Goal: Information Seeking & Learning: Learn about a topic

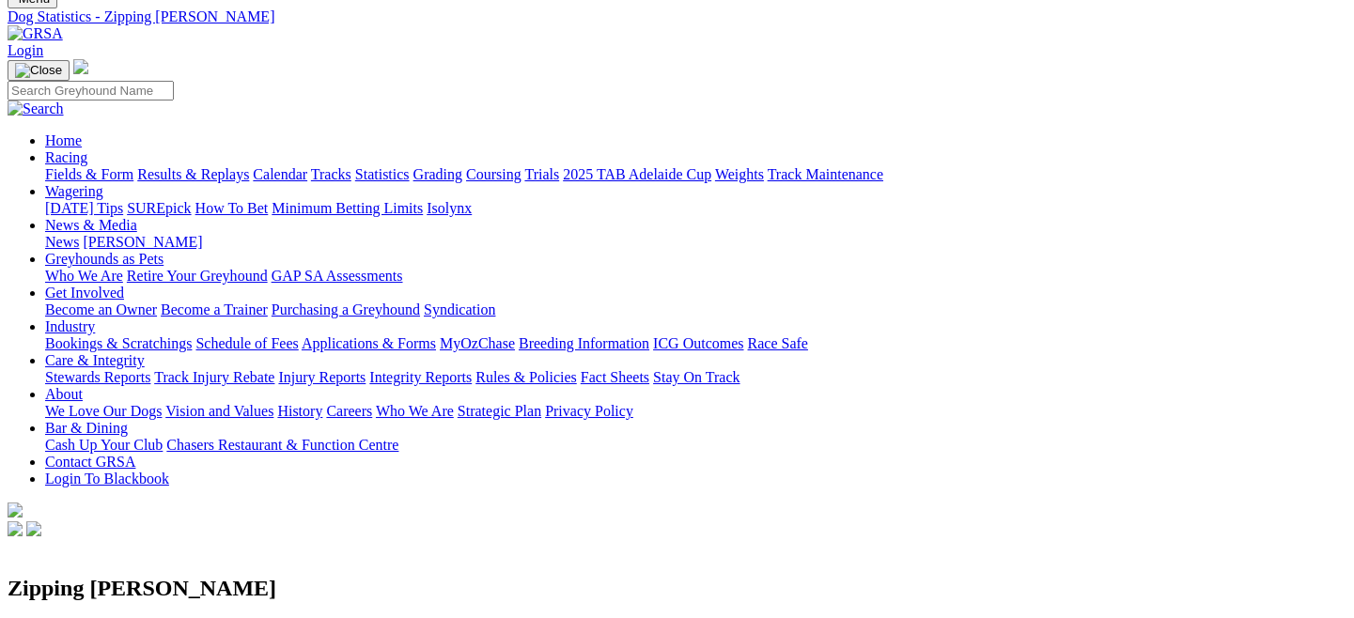
scroll to position [72, 0]
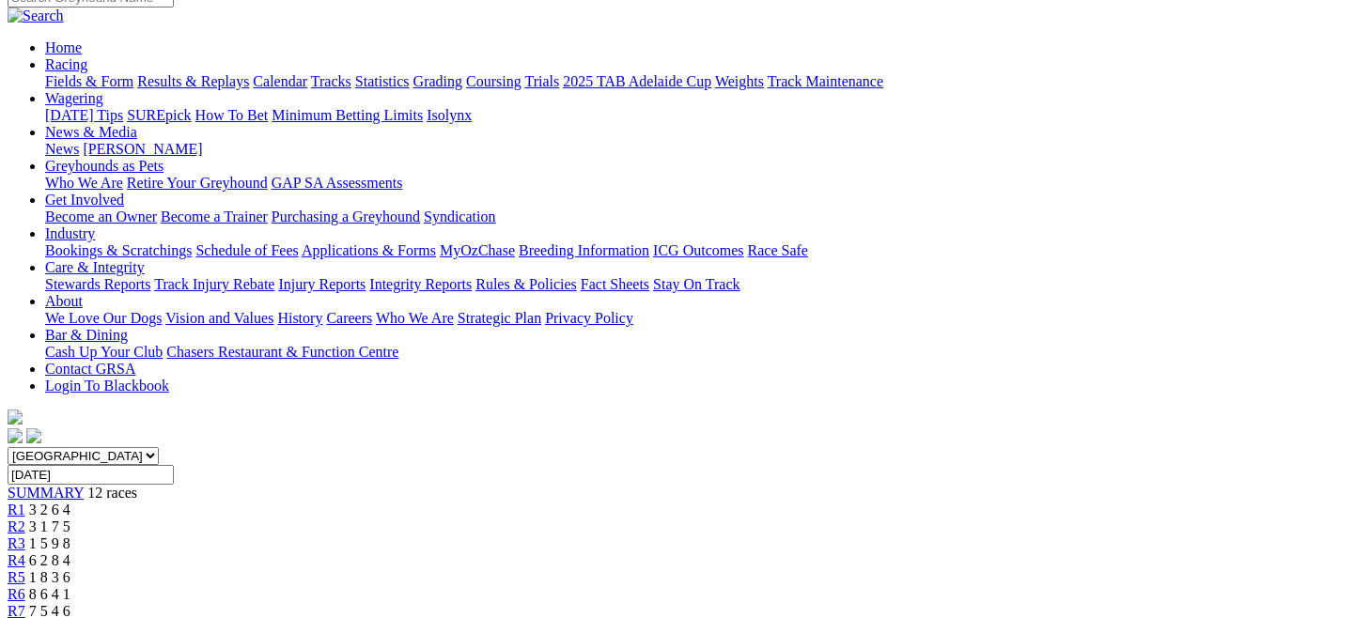
scroll to position [157, 0]
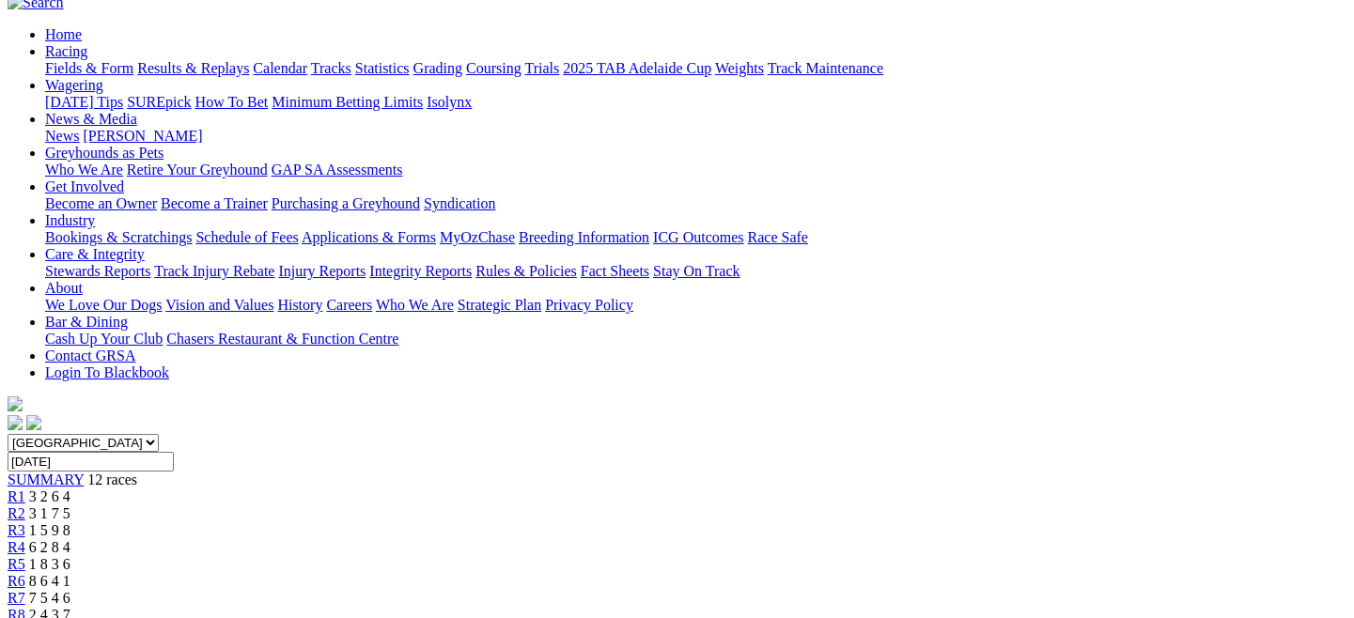
scroll to position [145, 0]
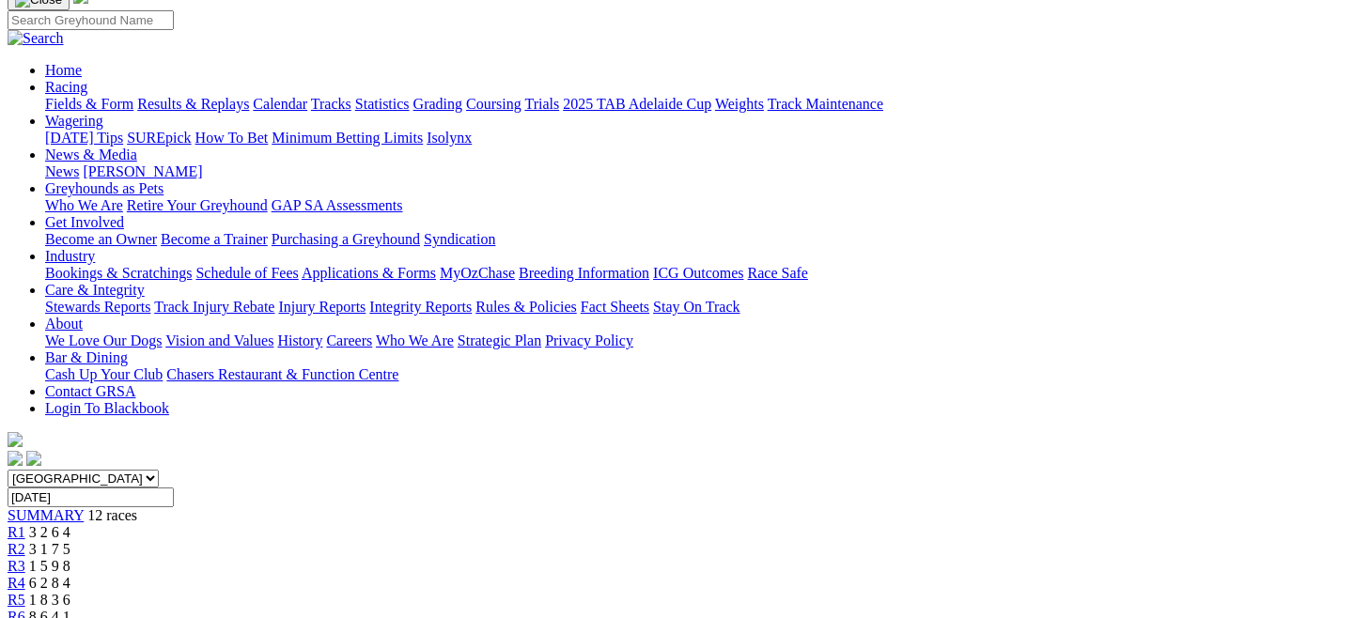
scroll to position [358, 0]
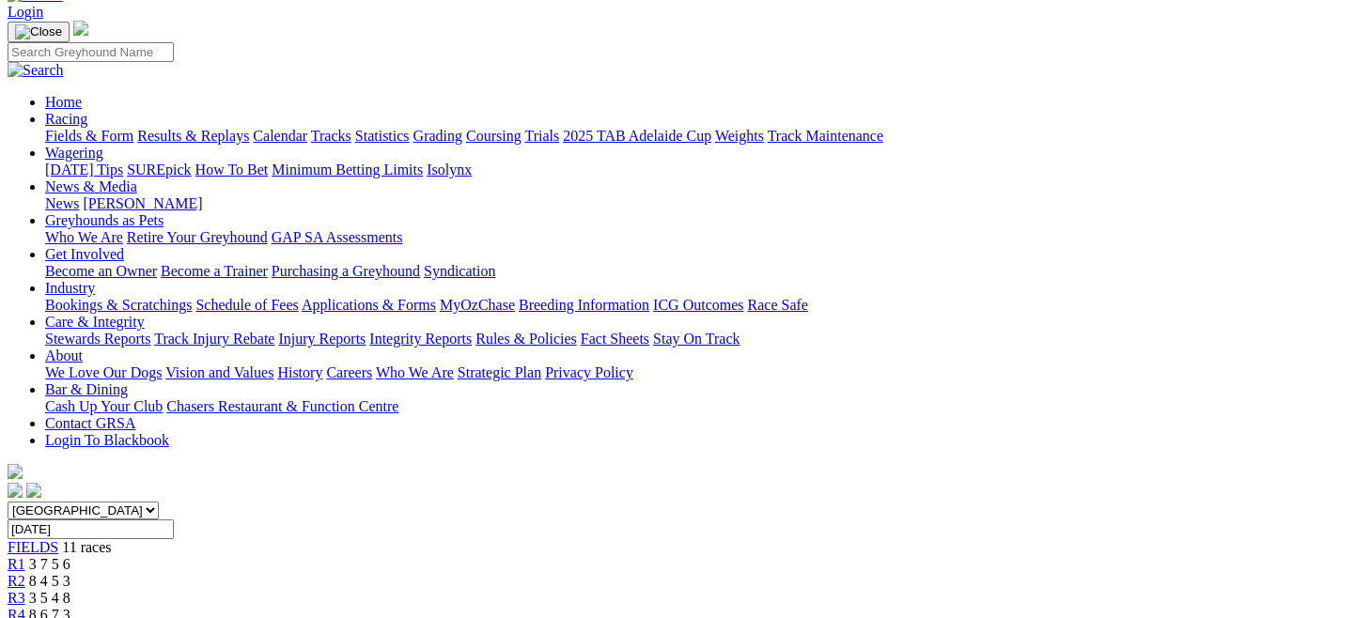
scroll to position [165, 0]
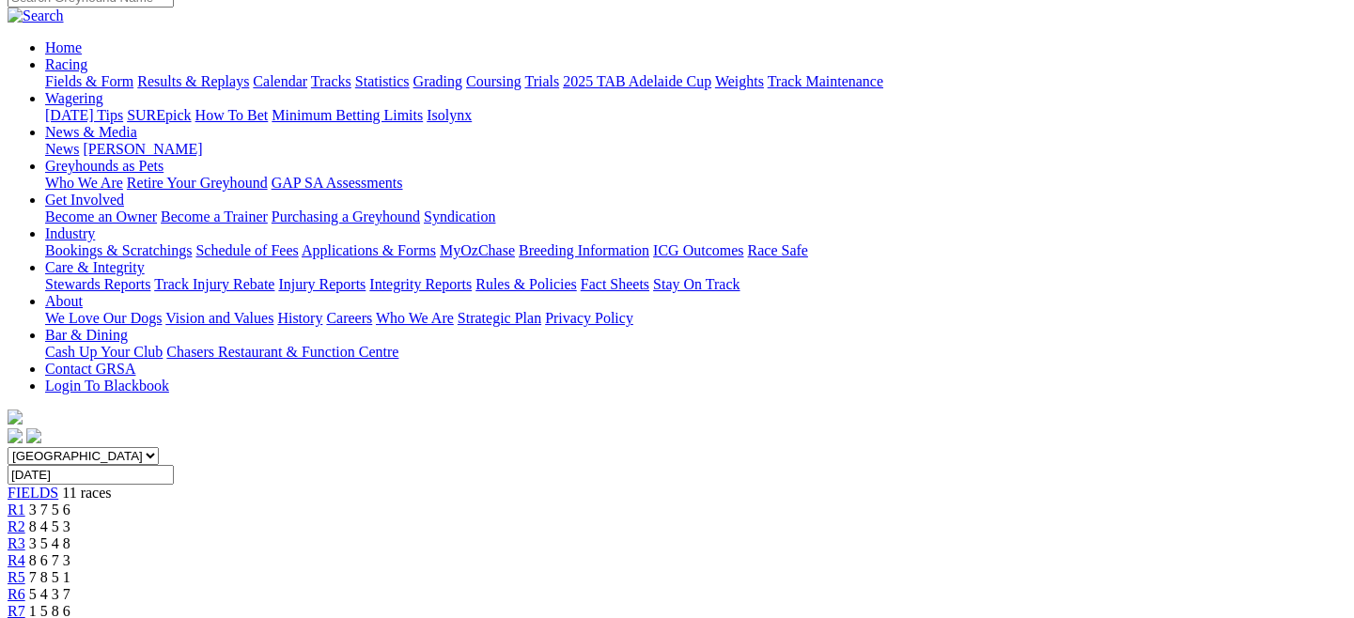
click at [70, 603] on span "1 5 8 6" at bounding box center [49, 611] width 41 height 16
